Goal: Register for event/course

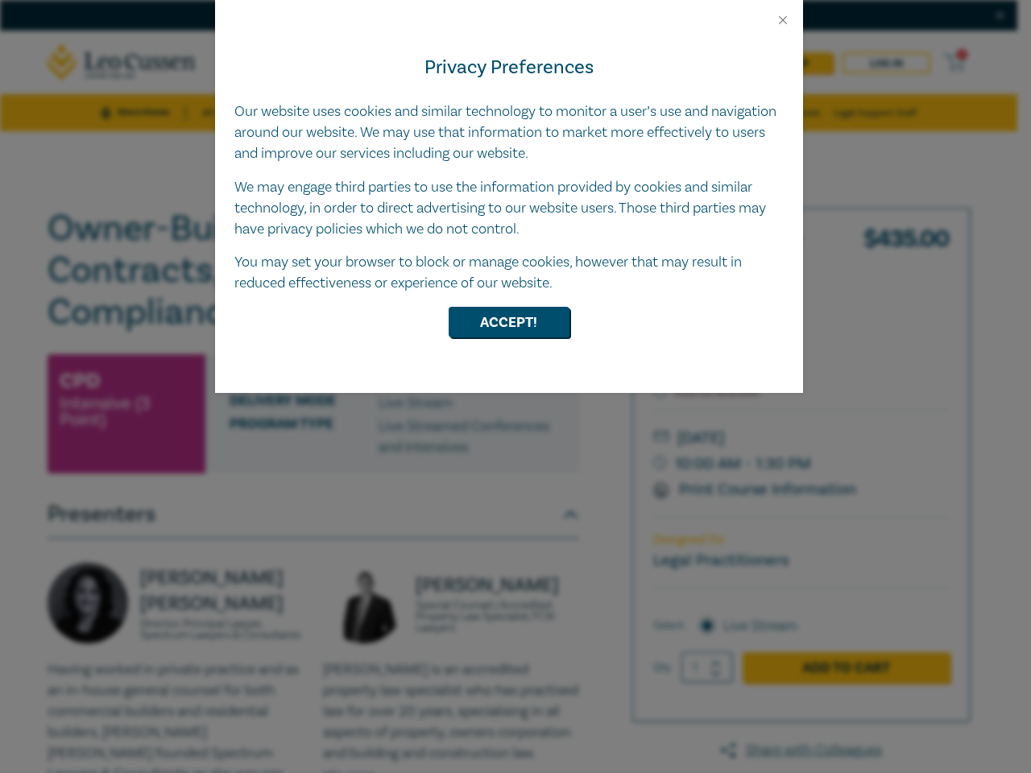
click at [515, 387] on div "Privacy Preferences Our website uses cookies and similar technology to monitor …" at bounding box center [509, 210] width 588 height 366
click at [783, 20] on button "Close" at bounding box center [783, 20] width 14 height 14
click at [509, 322] on button "Accept!" at bounding box center [509, 322] width 121 height 31
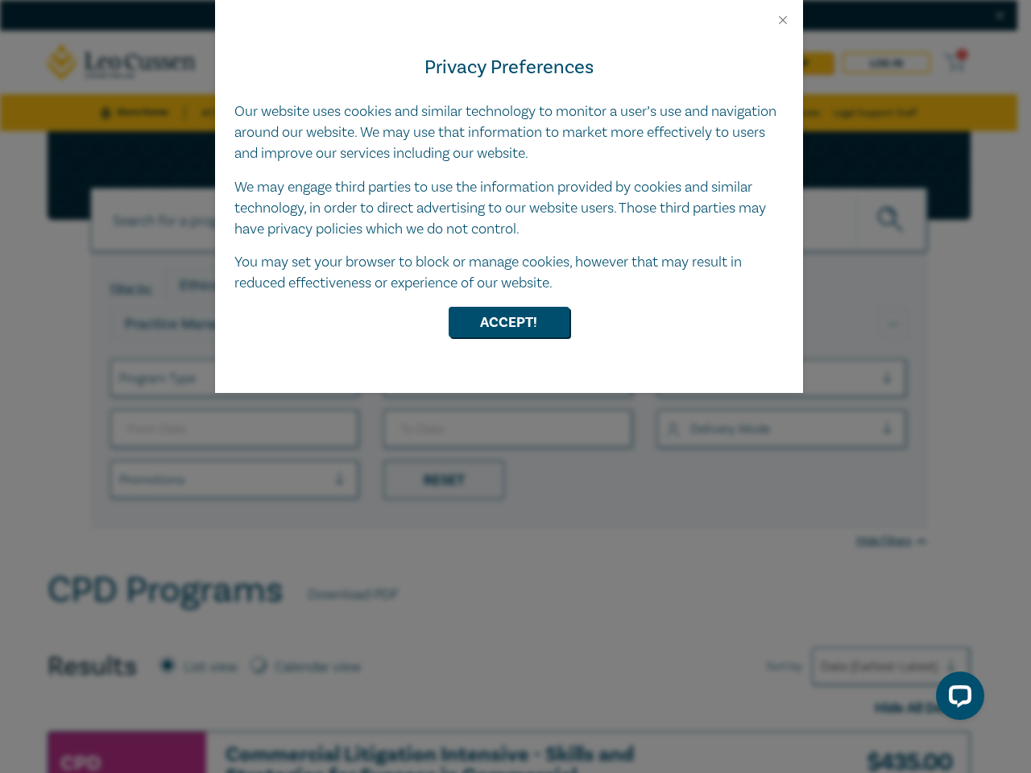
click at [515, 387] on div "Privacy Preferences Our website uses cookies and similar technology to monitor …" at bounding box center [509, 210] width 588 height 366
click at [783, 20] on button "Close" at bounding box center [783, 20] width 14 height 14
click at [509, 322] on button "Accept!" at bounding box center [509, 322] width 121 height 31
